Goal: Task Accomplishment & Management: Manage account settings

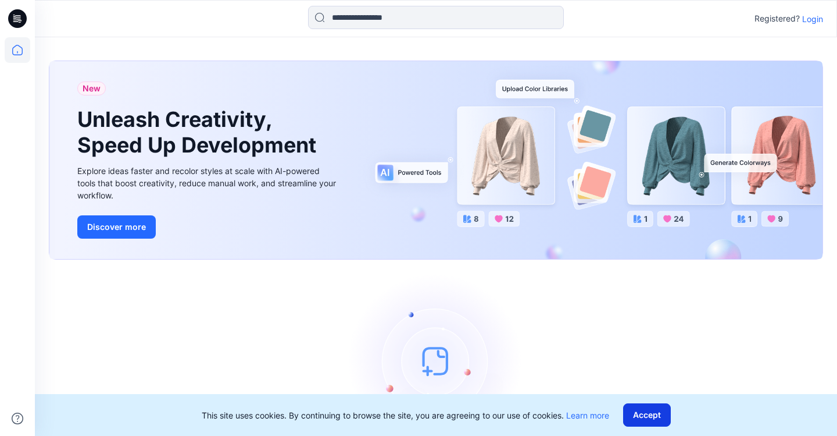
click at [648, 416] on button "Accept" at bounding box center [647, 414] width 48 height 23
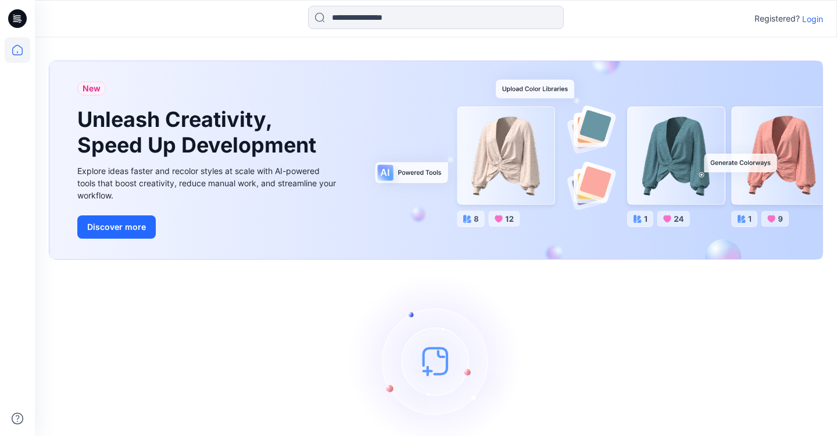
click at [810, 22] on p "Login" at bounding box center [813, 19] width 21 height 12
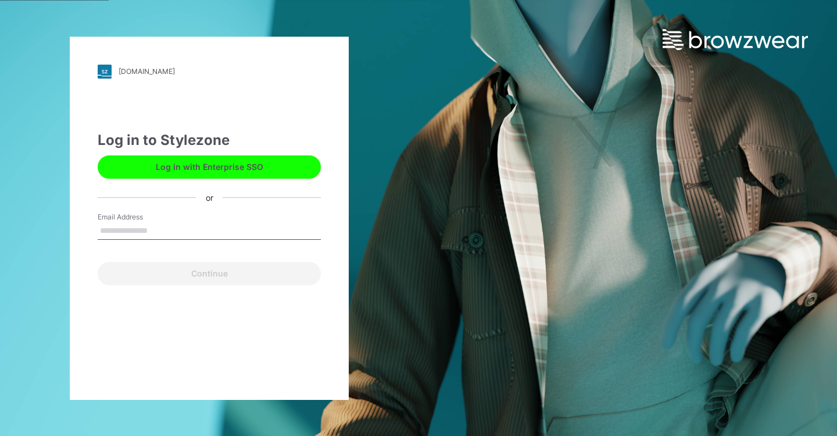
click at [178, 231] on input "Email Address" at bounding box center [209, 230] width 223 height 17
click at [176, 229] on input "Email Address" at bounding box center [209, 230] width 223 height 17
click at [147, 230] on input "Email Address" at bounding box center [209, 230] width 223 height 17
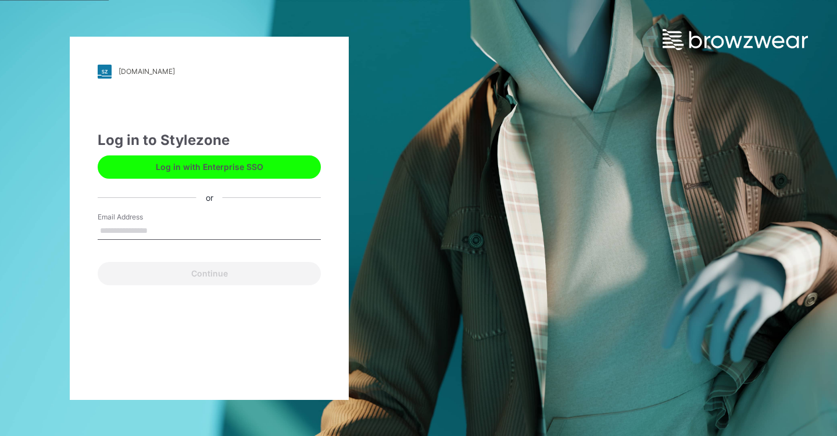
click at [155, 224] on input "Email Address" at bounding box center [209, 230] width 223 height 17
click at [152, 230] on input "Email Address" at bounding box center [209, 230] width 223 height 17
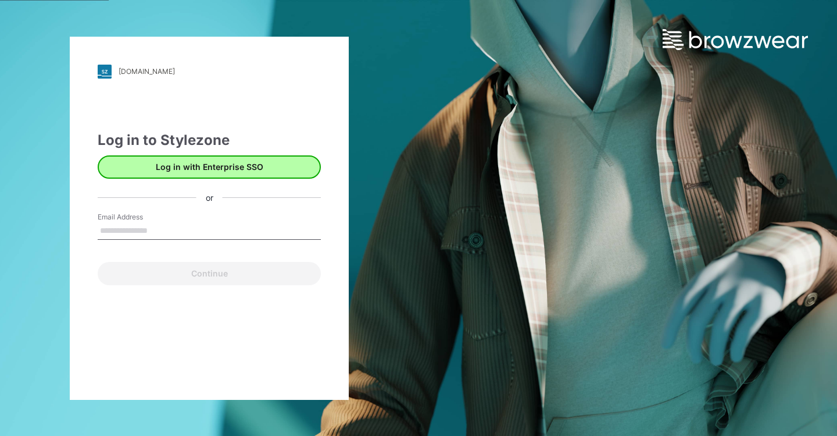
click at [177, 167] on button "Log in with Enterprise SSO" at bounding box center [209, 166] width 223 height 23
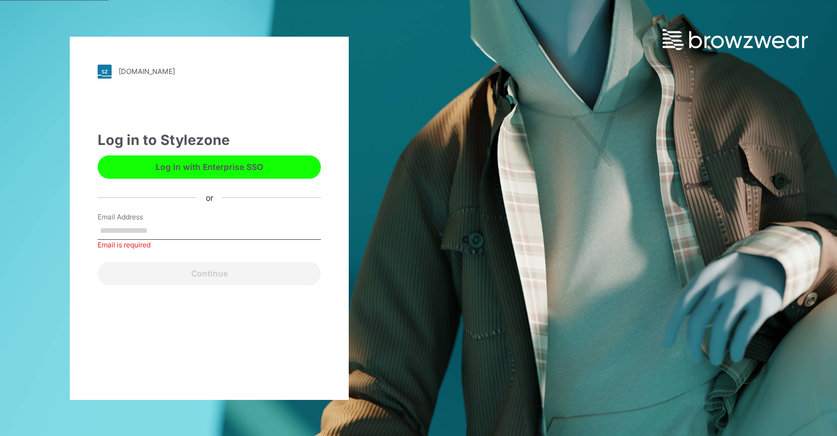
click at [152, 230] on input "Email Address" at bounding box center [209, 230] width 223 height 17
click at [208, 226] on input "Email Address" at bounding box center [209, 230] width 223 height 17
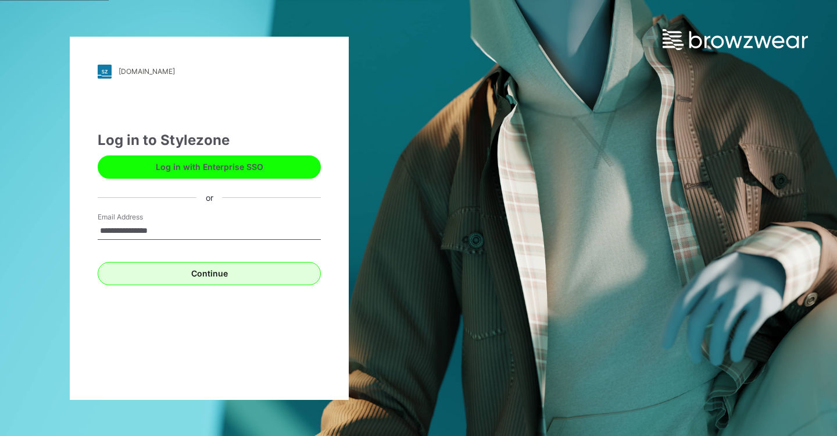
type input "**********"
click at [201, 276] on button "Continue" at bounding box center [209, 273] width 223 height 23
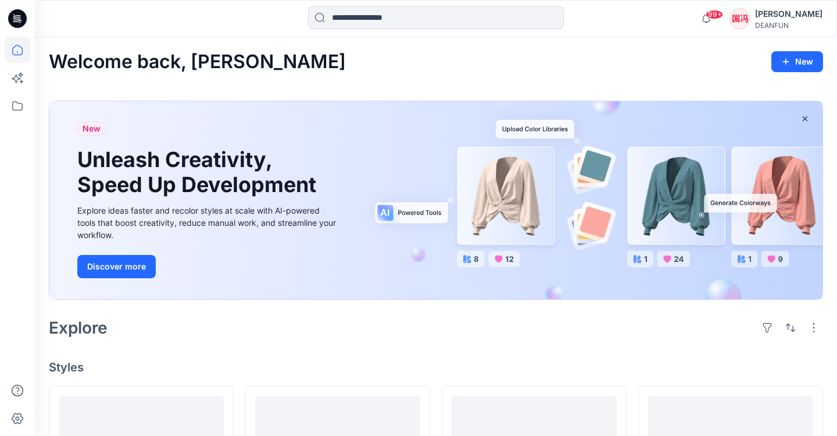
scroll to position [204, 0]
